Goal: Find specific page/section: Find specific page/section

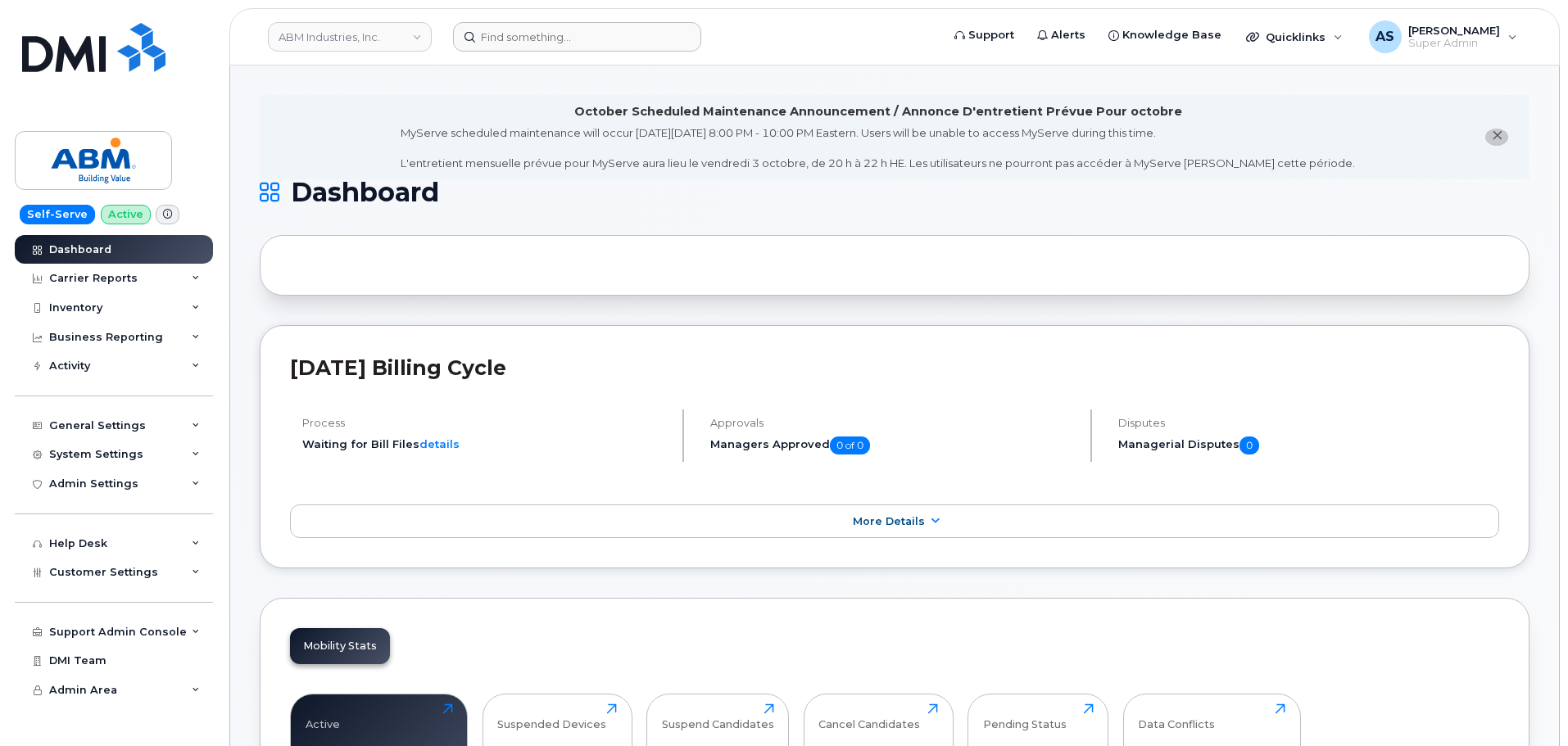
click at [593, 23] on header "ABM Industries, Inc. Support Alerts Knowledge Base Quicklinks Suspend / Cancel …" at bounding box center [894, 36] width 1330 height 57
click at [592, 39] on input at bounding box center [577, 37] width 248 height 30
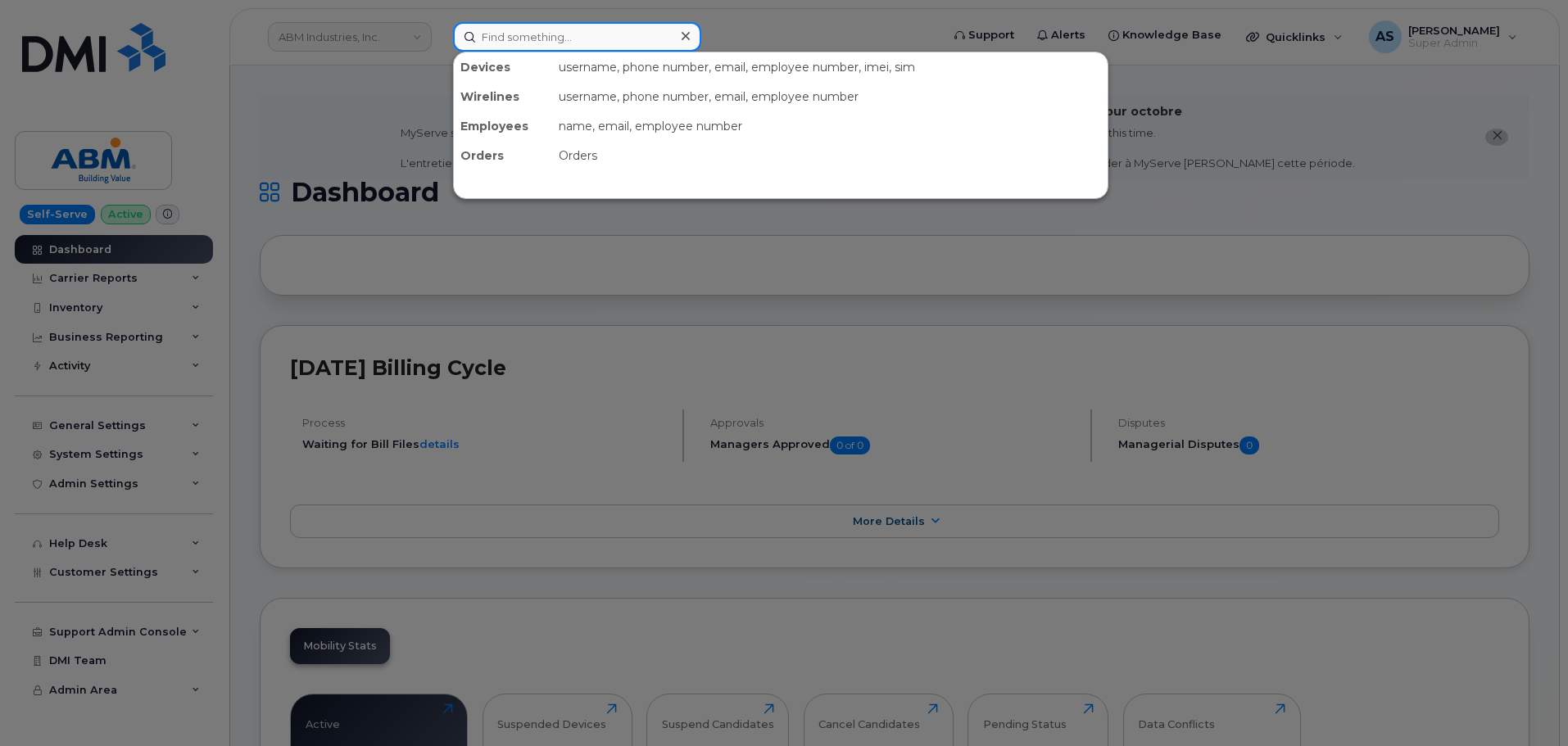
paste input "3063212751"
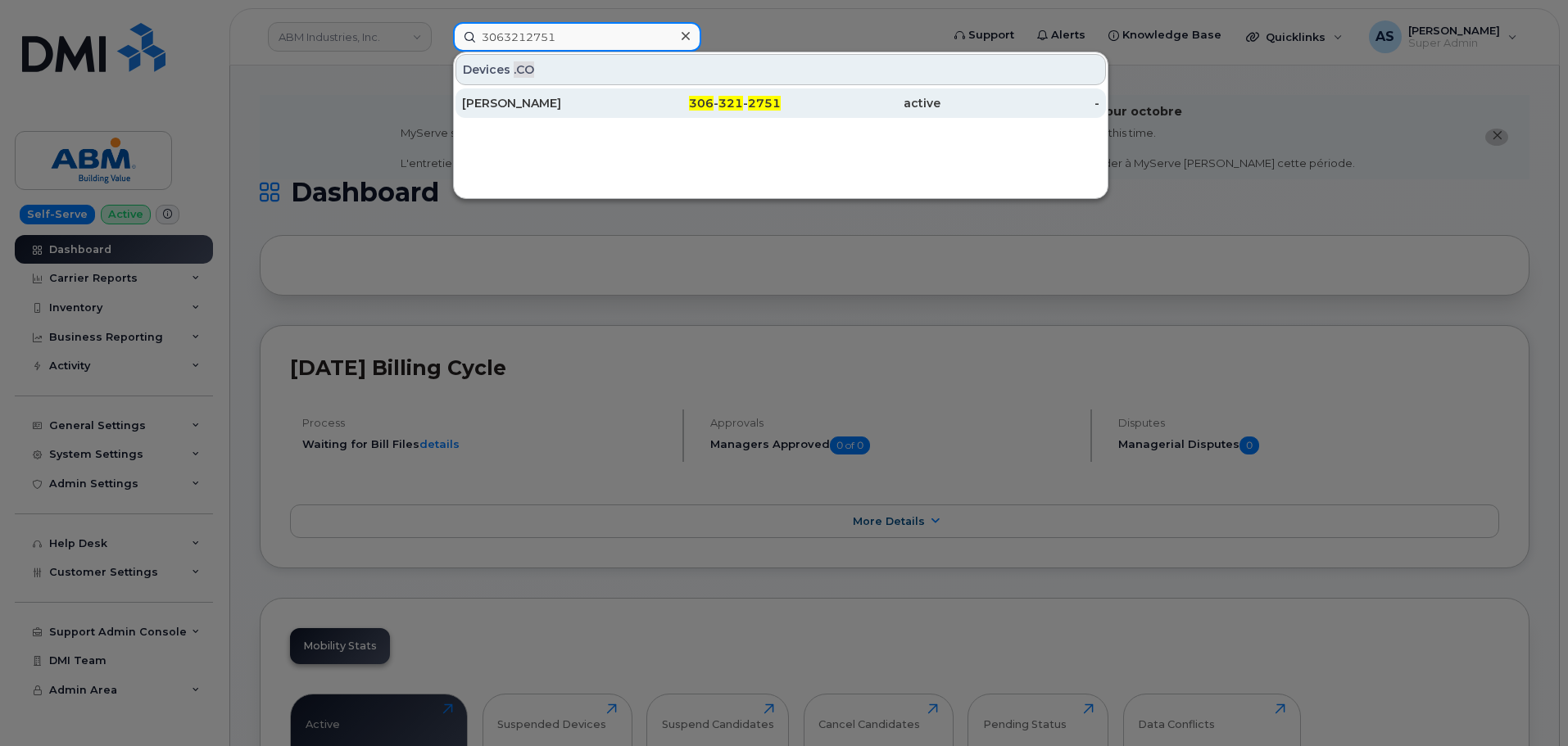
type input "3063212751"
click at [607, 99] on div "Paramjeet Kaur" at bounding box center [542, 103] width 160 height 16
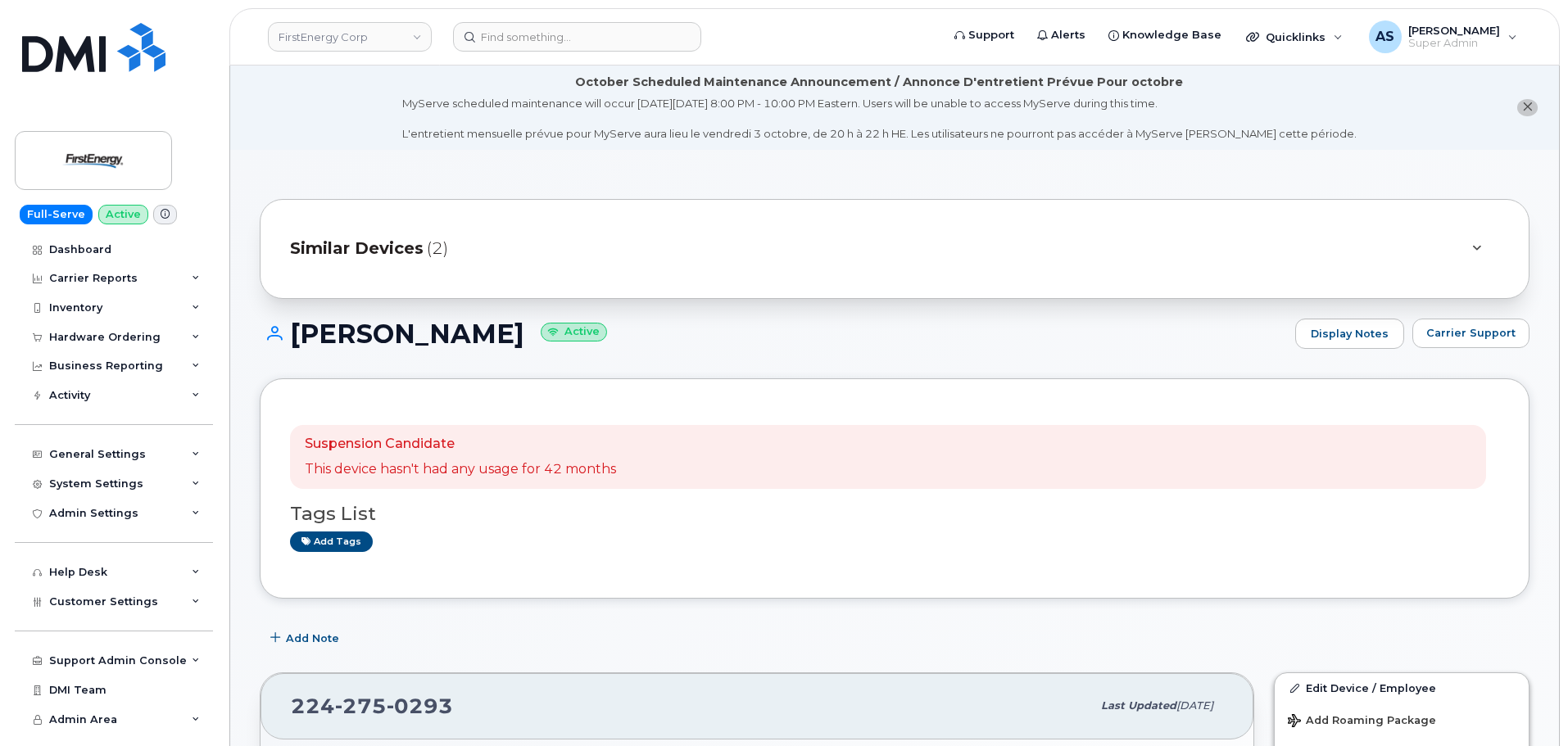
click at [1477, 238] on div at bounding box center [1476, 249] width 46 height 40
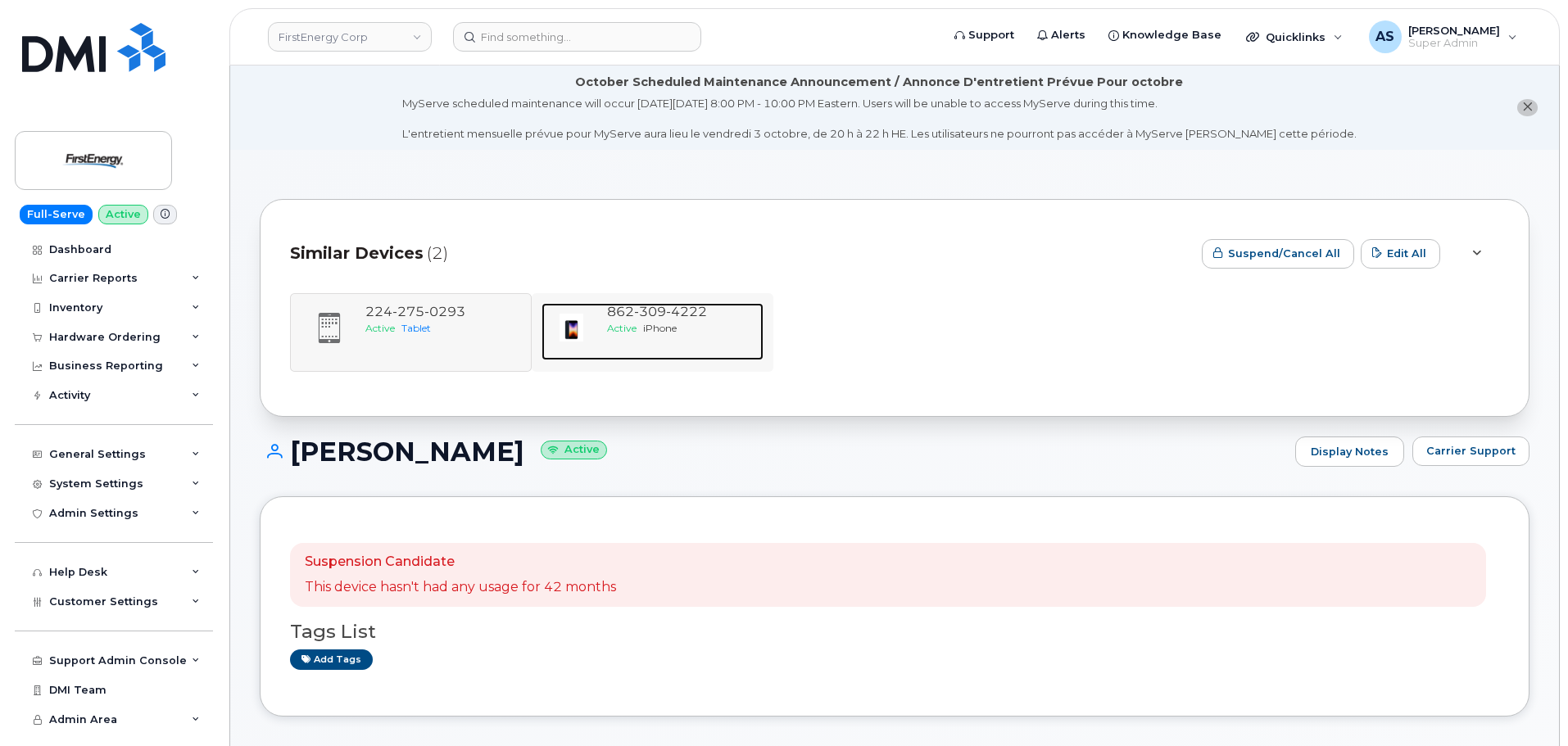
click at [666, 322] on span "iPhone" at bounding box center [660, 328] width 34 height 13
